Goal: Information Seeking & Learning: Learn about a topic

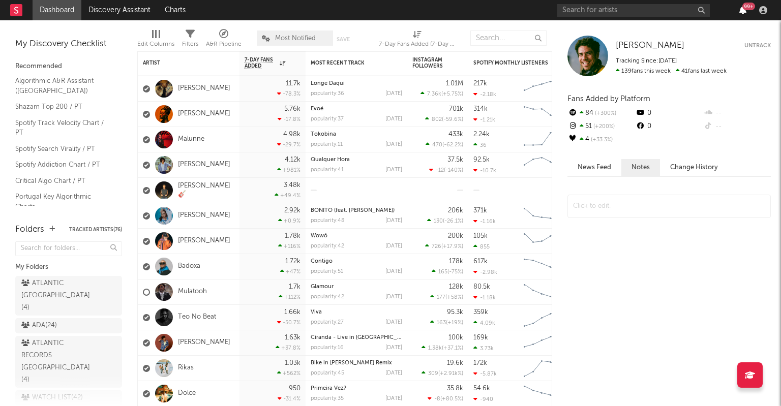
click at [741, 9] on icon "button" at bounding box center [742, 10] width 7 height 8
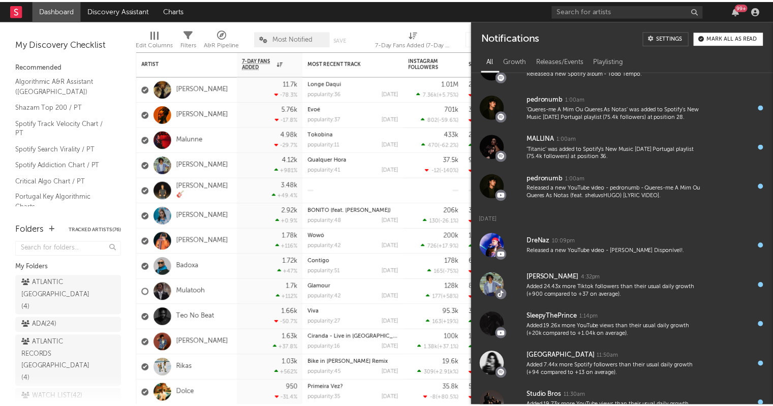
scroll to position [778, 0]
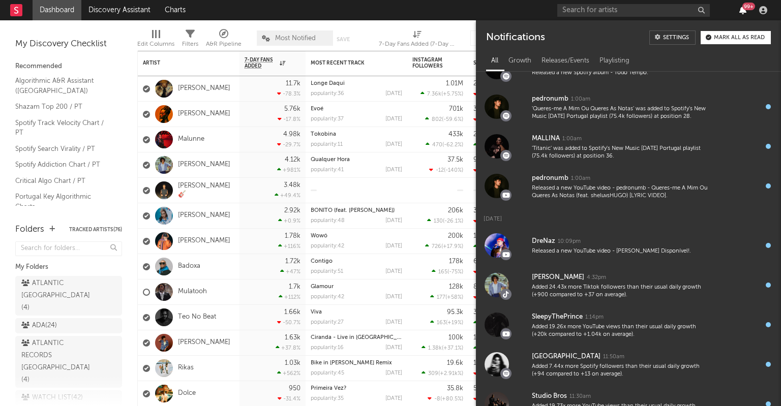
click at [740, 7] on icon "button" at bounding box center [742, 10] width 7 height 8
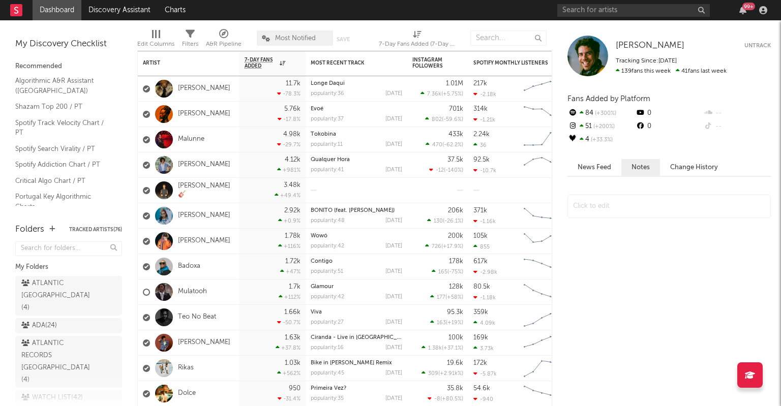
click at [634, 3] on div "99 +" at bounding box center [663, 10] width 213 height 20
click at [616, 12] on input "text" at bounding box center [633, 10] width 152 height 13
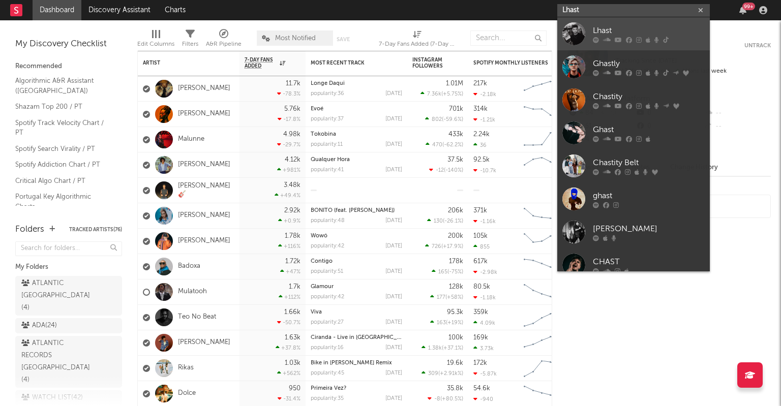
type input "Lhast"
click at [607, 37] on icon at bounding box center [607, 40] width 8 height 6
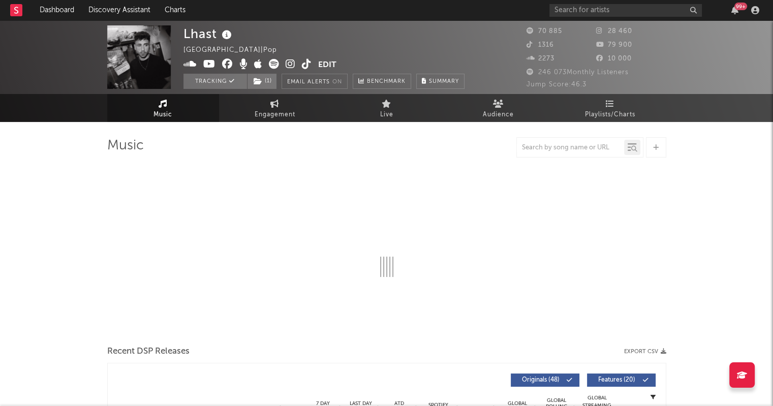
select select "6m"
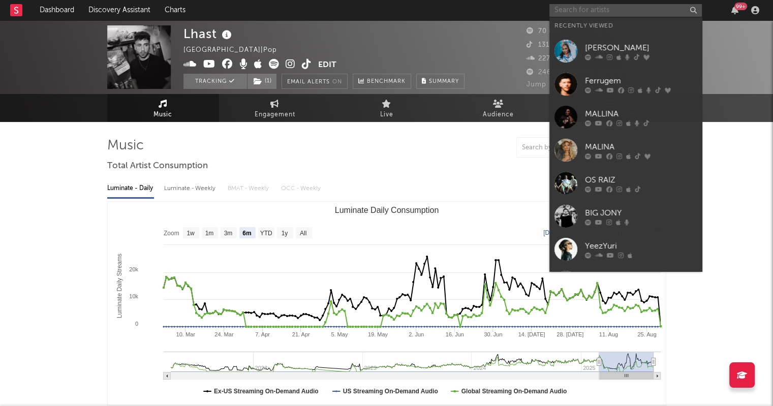
click at [592, 12] on input "text" at bounding box center [625, 10] width 152 height 13
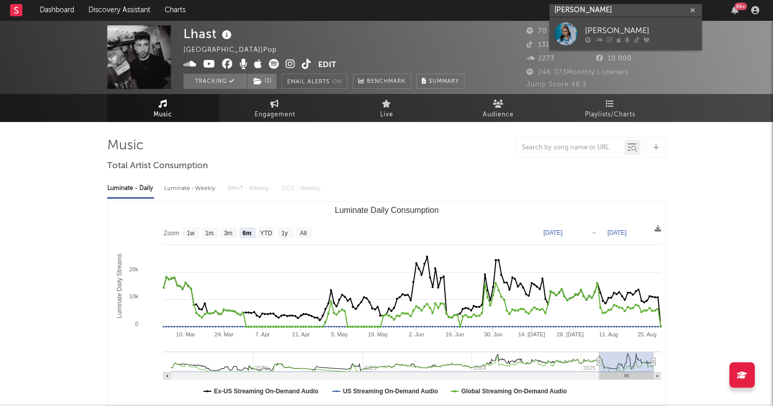
type input "[PERSON_NAME]"
click at [593, 25] on div "[PERSON_NAME]" at bounding box center [641, 30] width 112 height 12
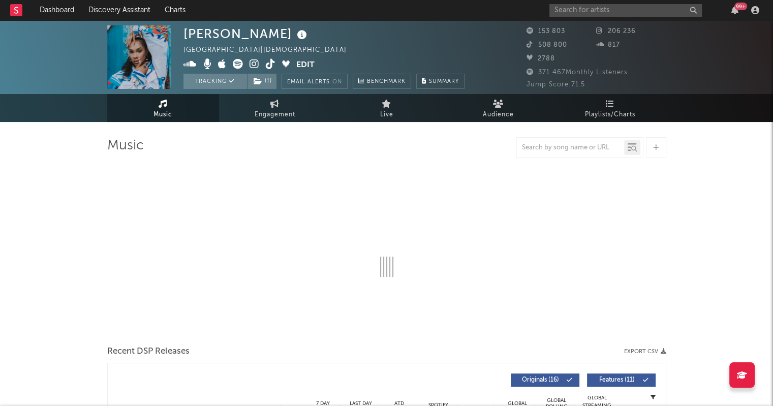
select select "6m"
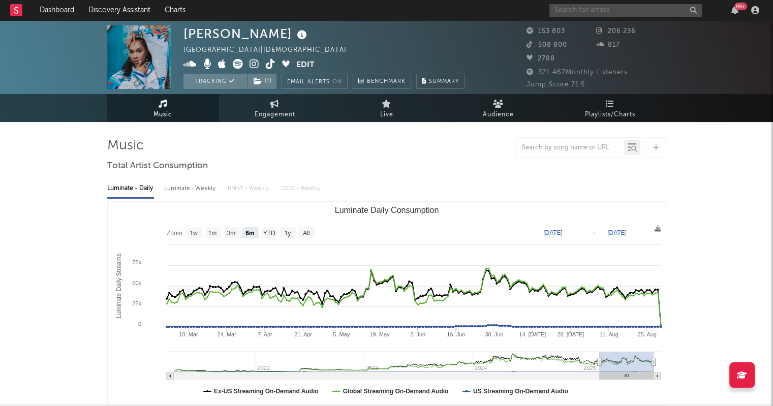
click at [586, 9] on input "text" at bounding box center [625, 10] width 152 height 13
click at [593, 9] on input "Yeezyuri" at bounding box center [625, 10] width 152 height 13
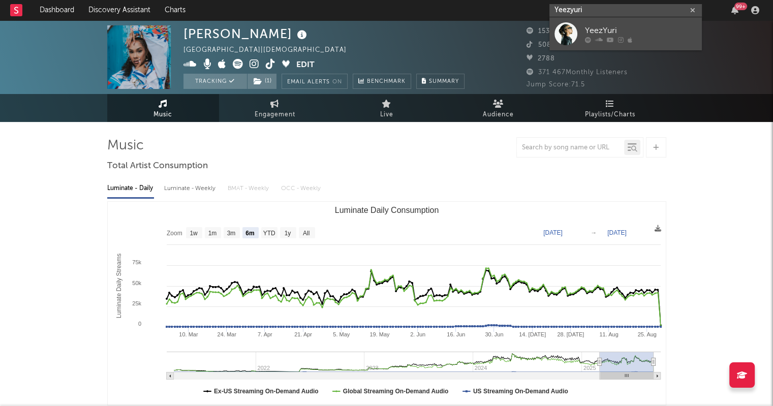
type input "Yeezyuri"
click at [610, 32] on div "YeezYuri" at bounding box center [641, 30] width 112 height 12
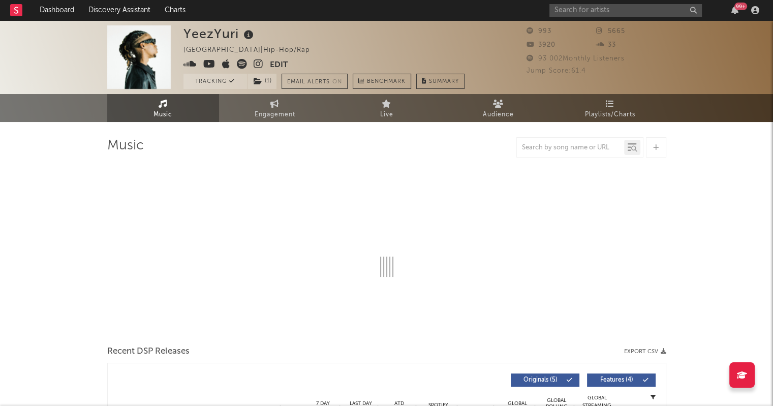
select select "1w"
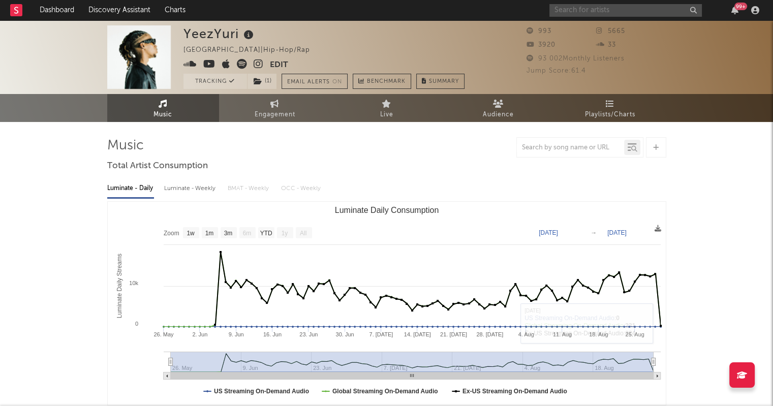
click at [656, 11] on input "text" at bounding box center [625, 10] width 152 height 13
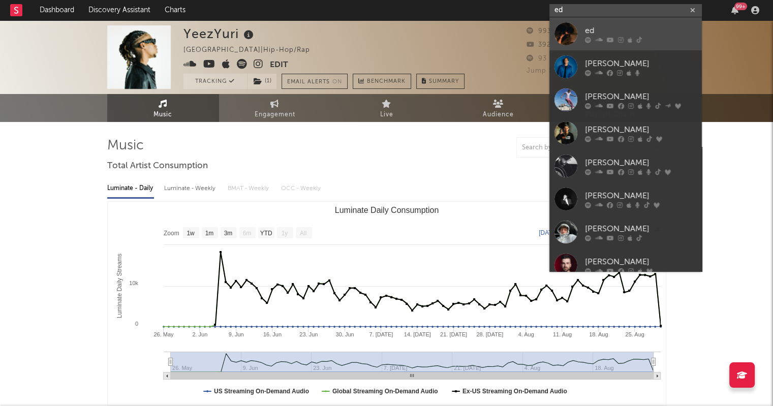
type input "ed"
click at [634, 33] on div "ed" at bounding box center [641, 30] width 112 height 12
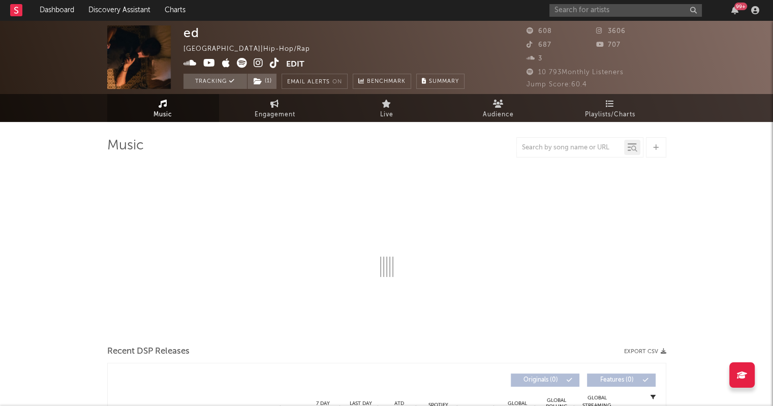
select select "1w"
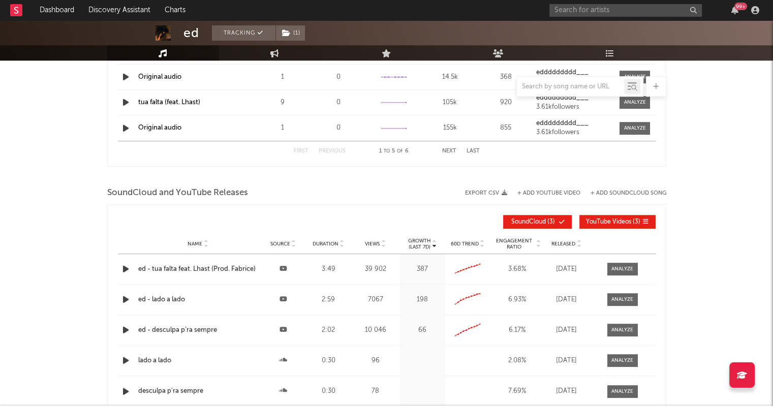
scroll to position [811, 0]
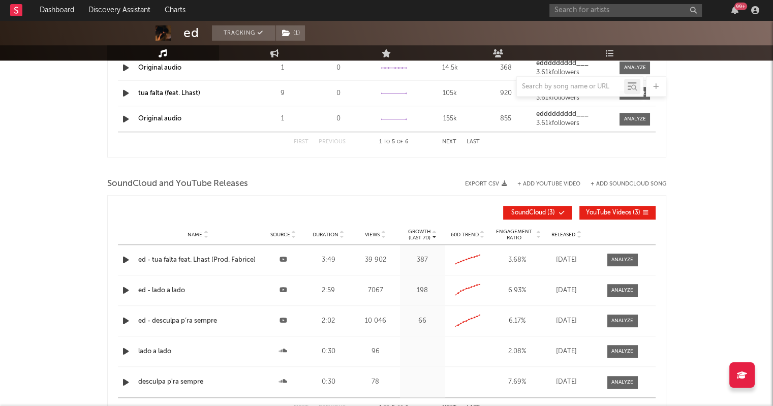
click at [541, 211] on span "SoundCloud" at bounding box center [528, 213] width 35 height 6
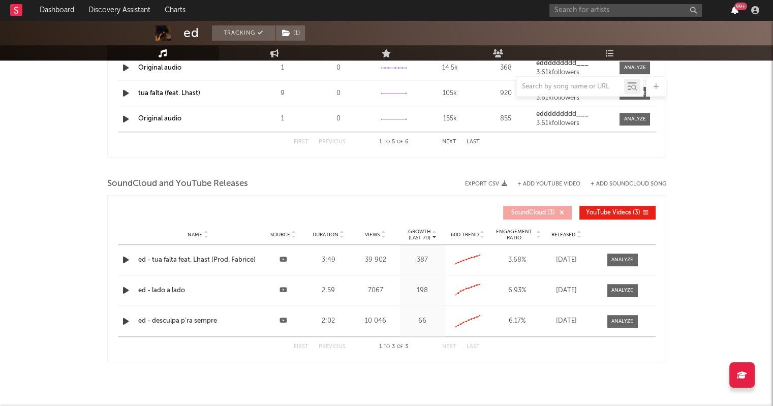
click at [736, 11] on icon "button" at bounding box center [734, 10] width 7 height 8
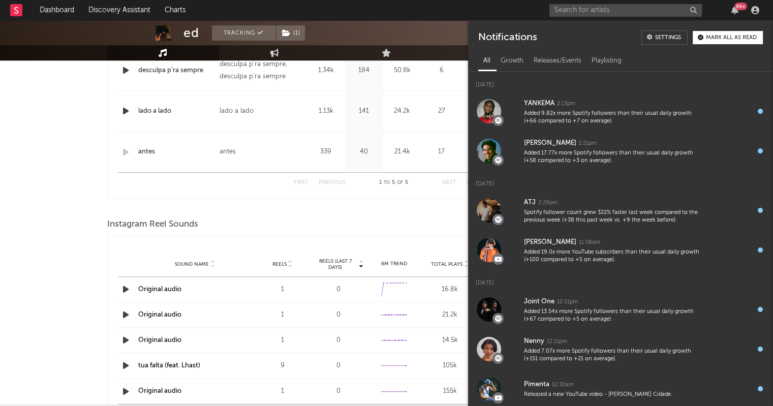
scroll to position [536, 0]
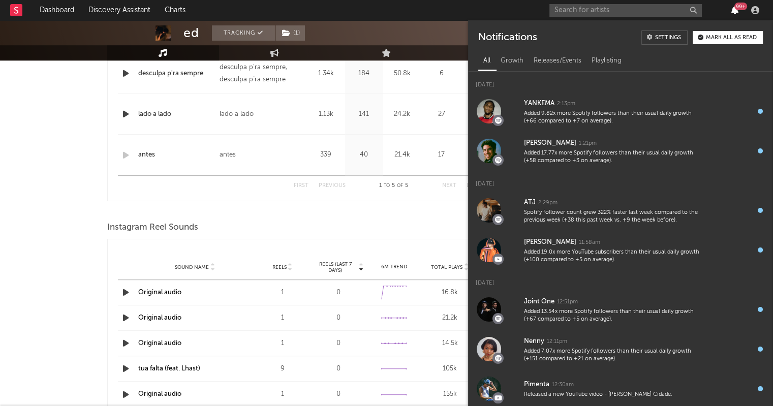
click at [734, 10] on icon "button" at bounding box center [734, 10] width 7 height 8
